Goal: Navigation & Orientation: Find specific page/section

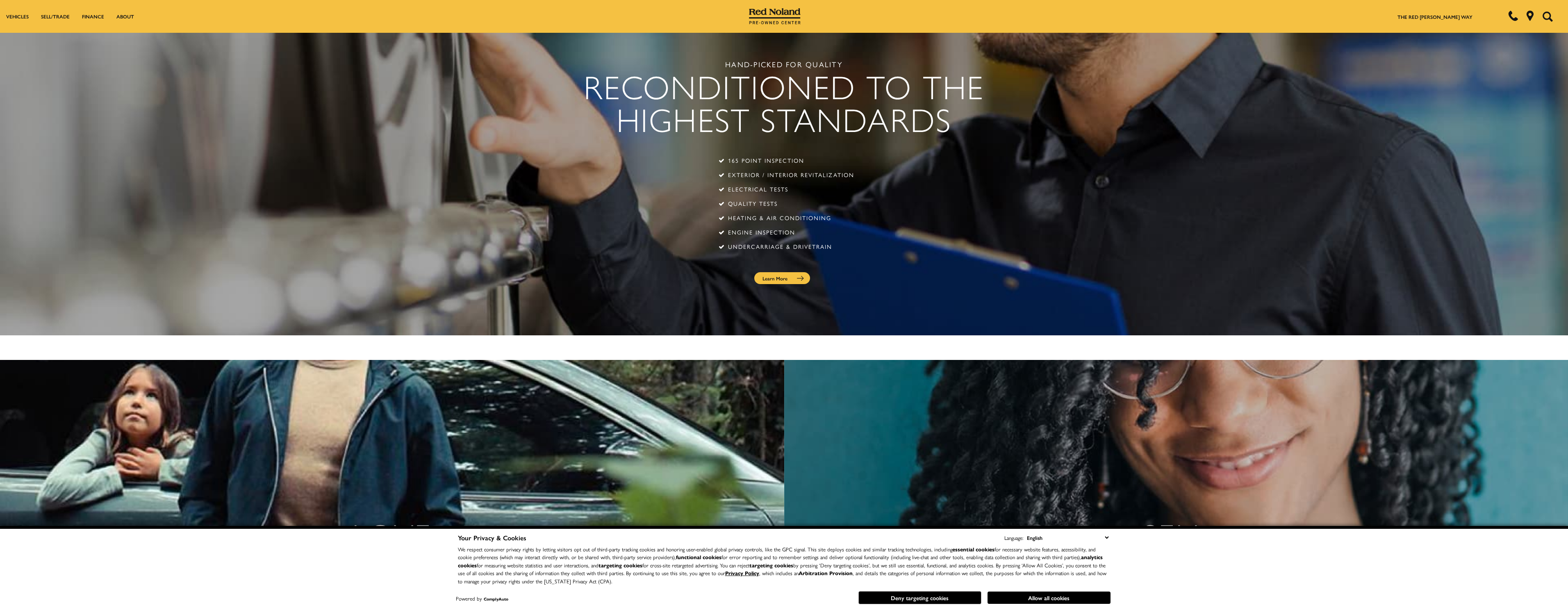
scroll to position [1584, 0]
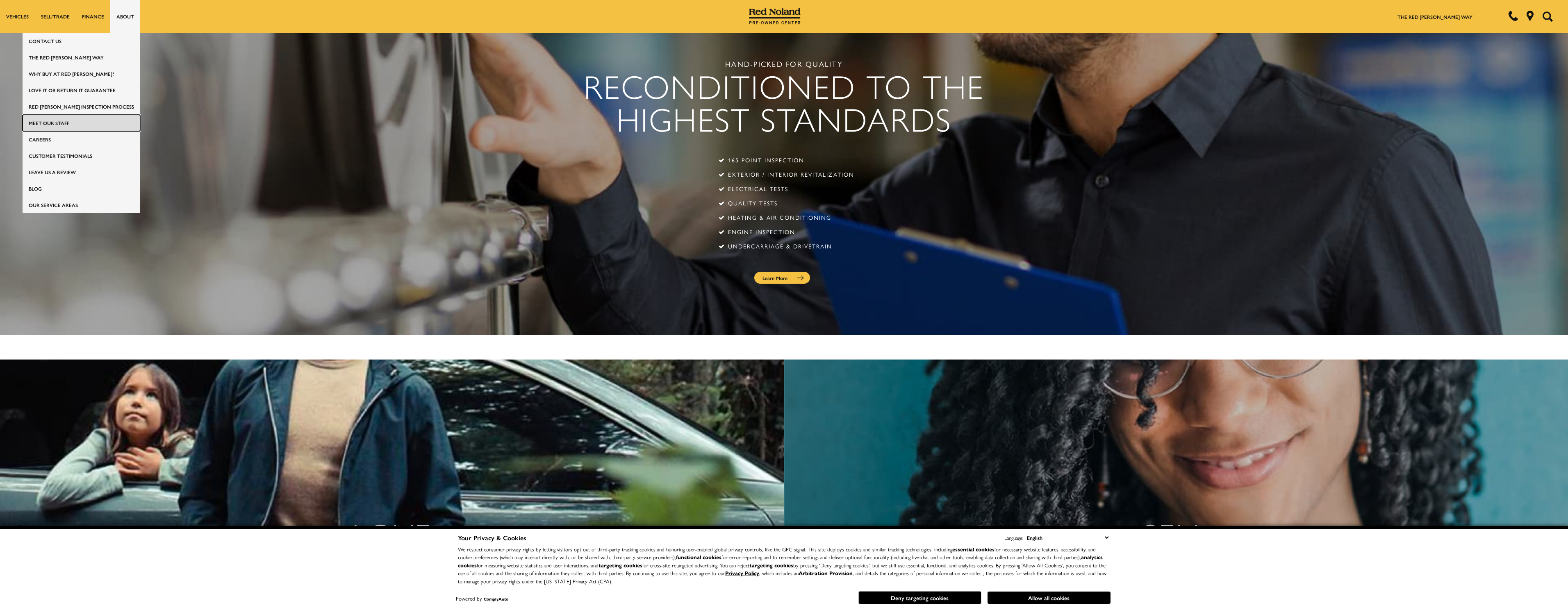
click at [90, 120] on link "Meet Our Staff" at bounding box center [81, 123] width 117 height 16
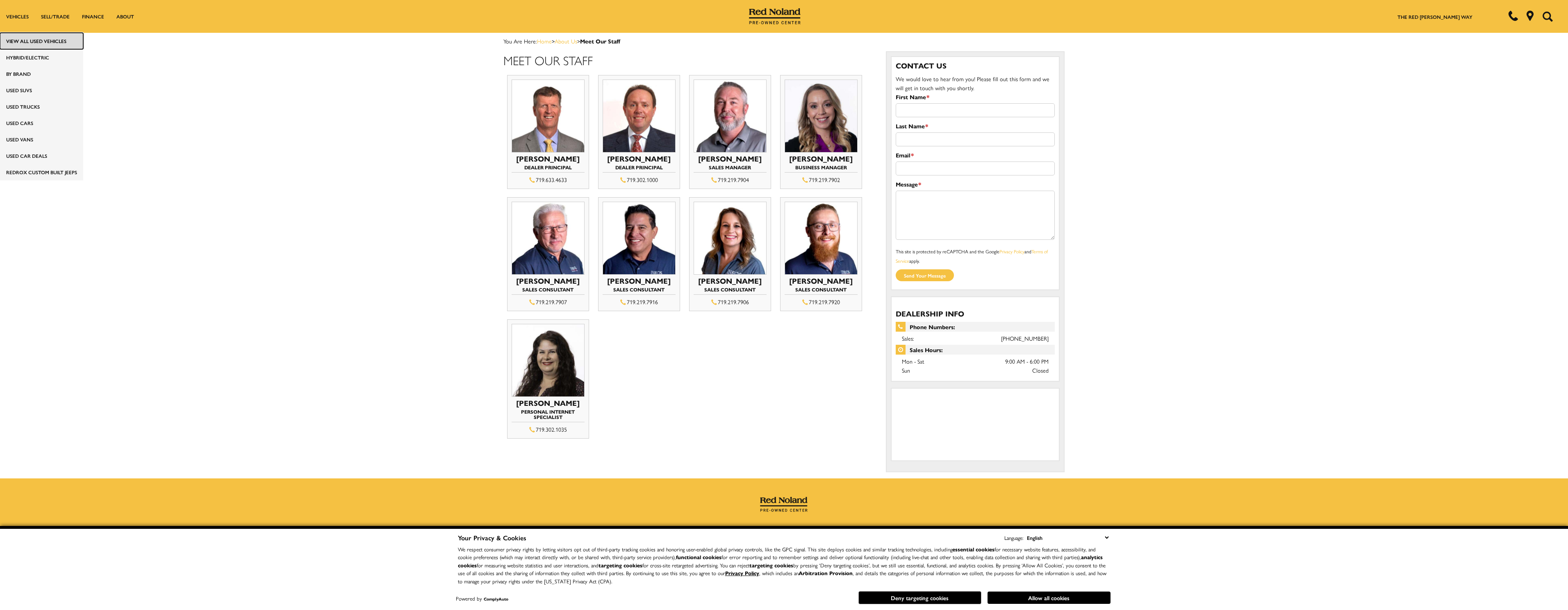
click at [28, 40] on link "View All Used Vehicles" at bounding box center [41, 41] width 83 height 16
